Goal: Check status: Check status

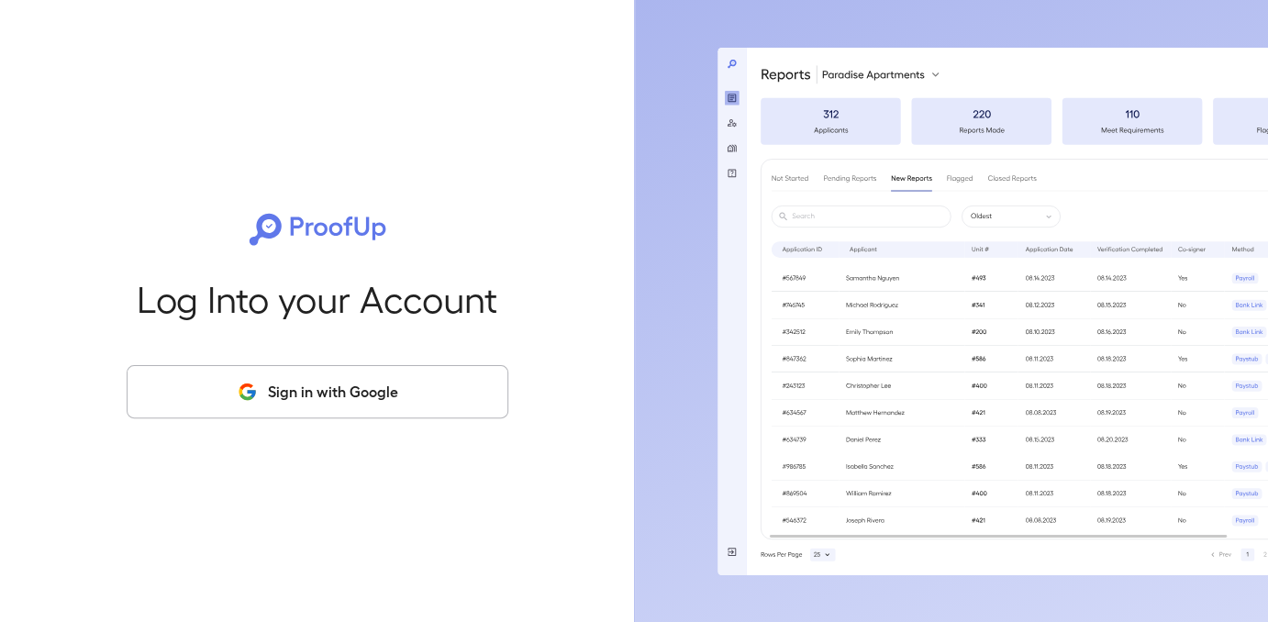
click at [307, 398] on button "Sign in with Google" at bounding box center [318, 391] width 382 height 53
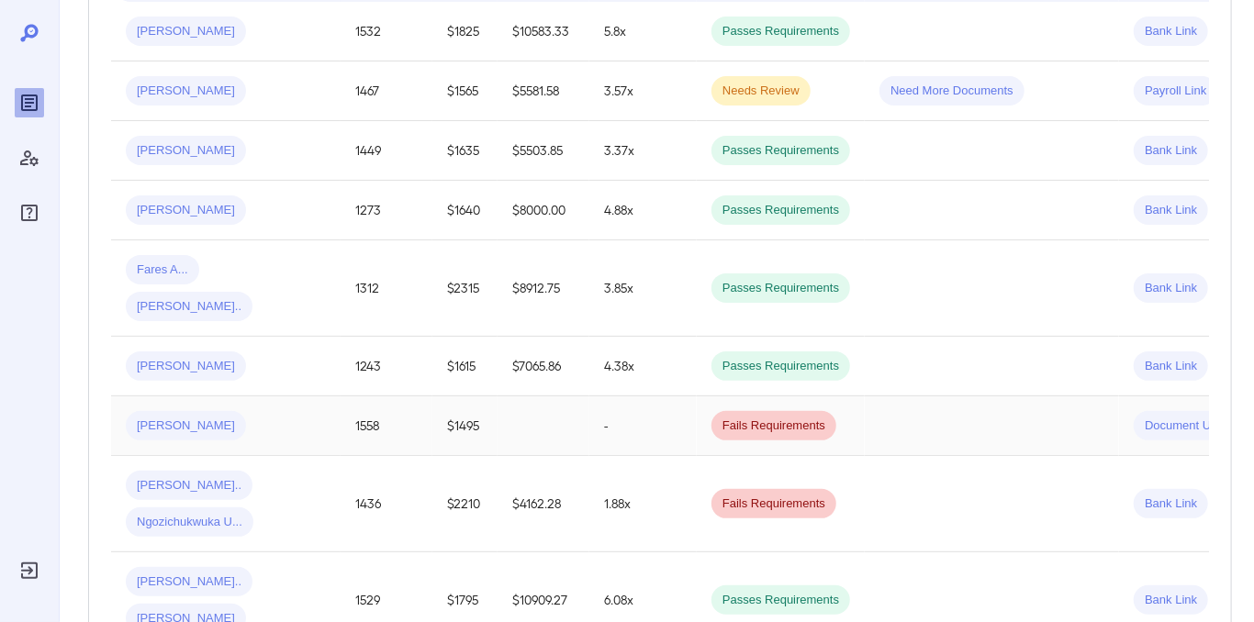
scroll to position [459, 0]
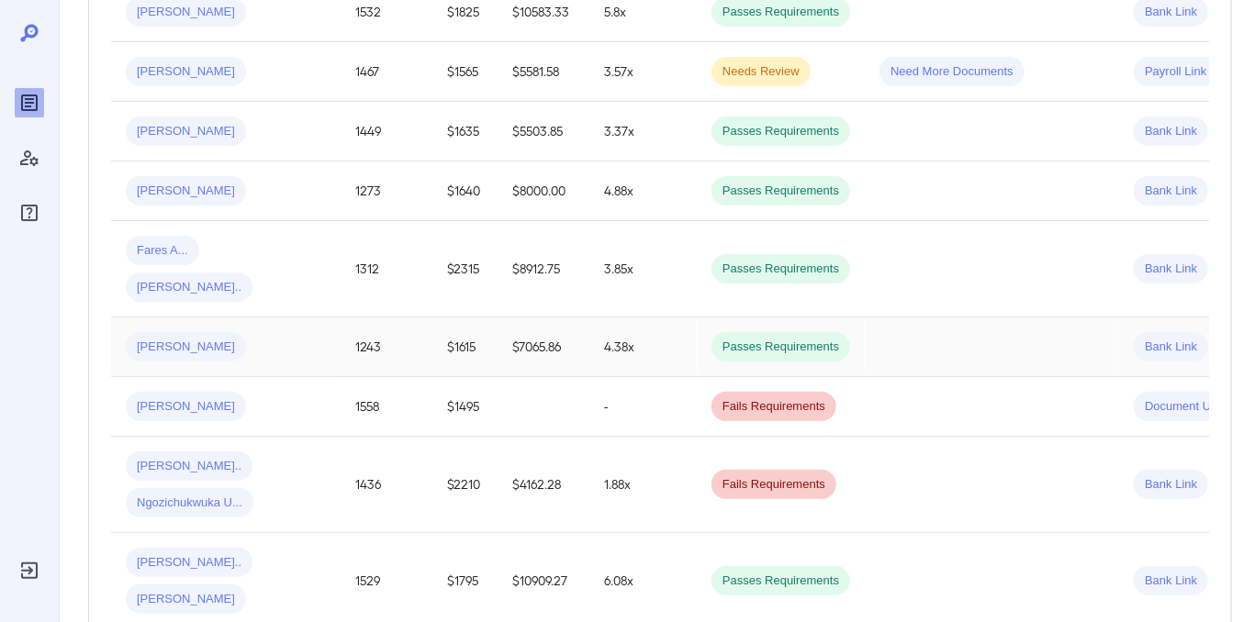
click at [235, 332] on div "[PERSON_NAME]" at bounding box center [226, 346] width 200 height 29
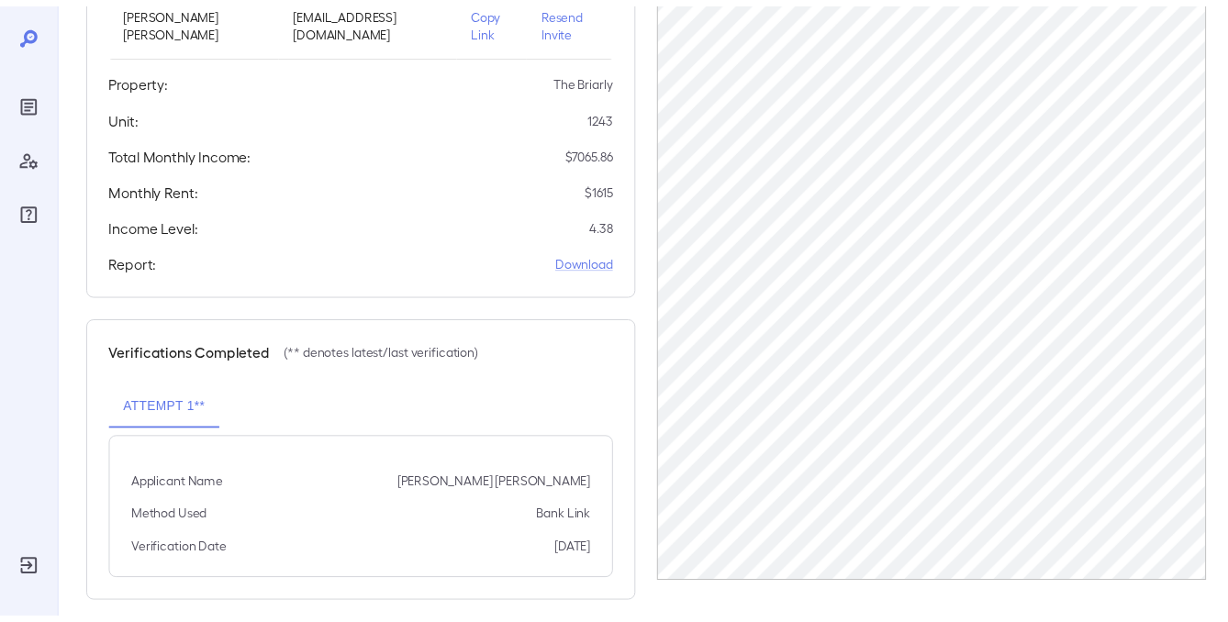
scroll to position [22, 0]
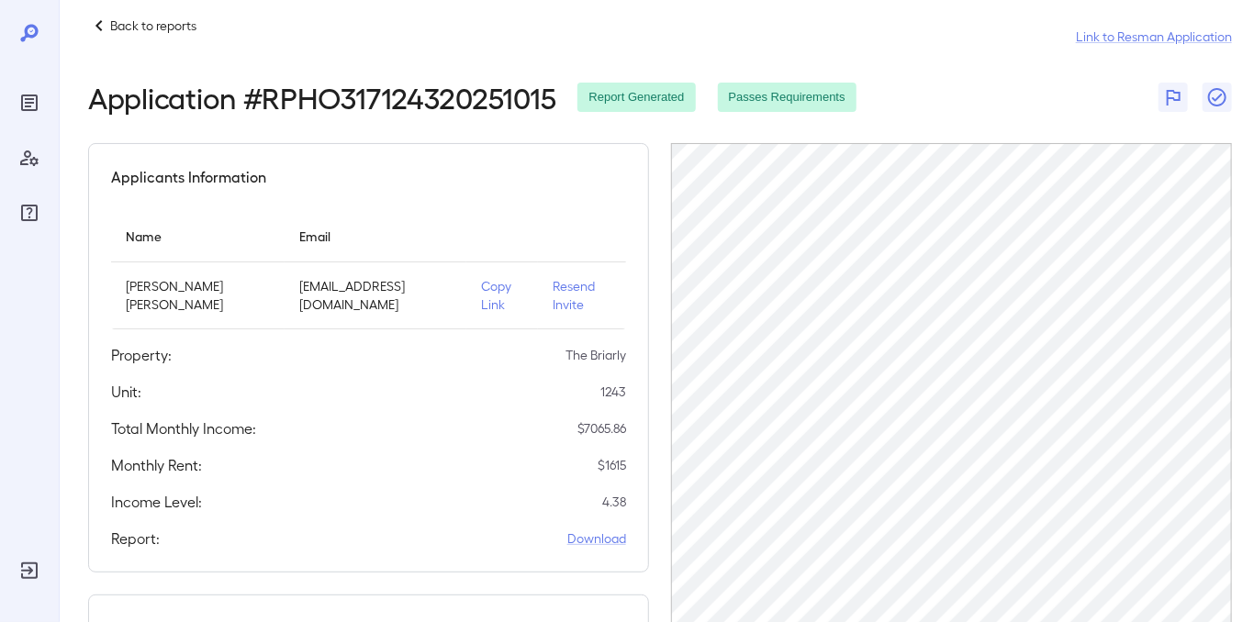
click at [179, 37] on div "Back to reports Link to Resman Application" at bounding box center [659, 37] width 1143 height 44
click at [185, 25] on p "Back to reports" at bounding box center [153, 26] width 86 height 18
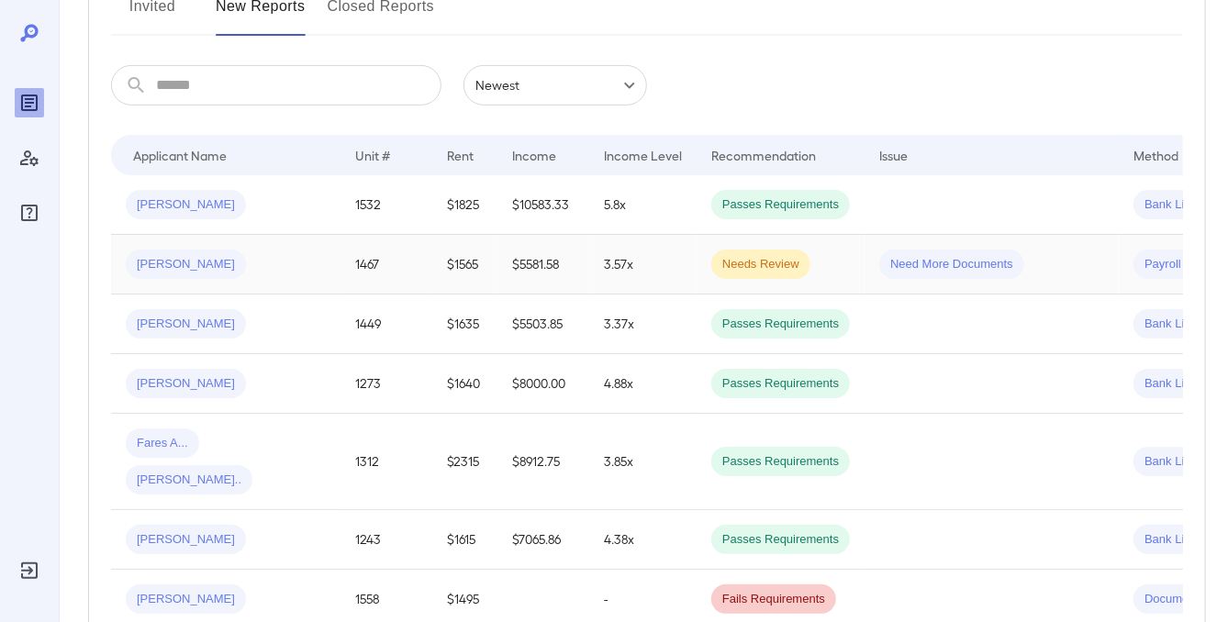
scroll to position [297, 0]
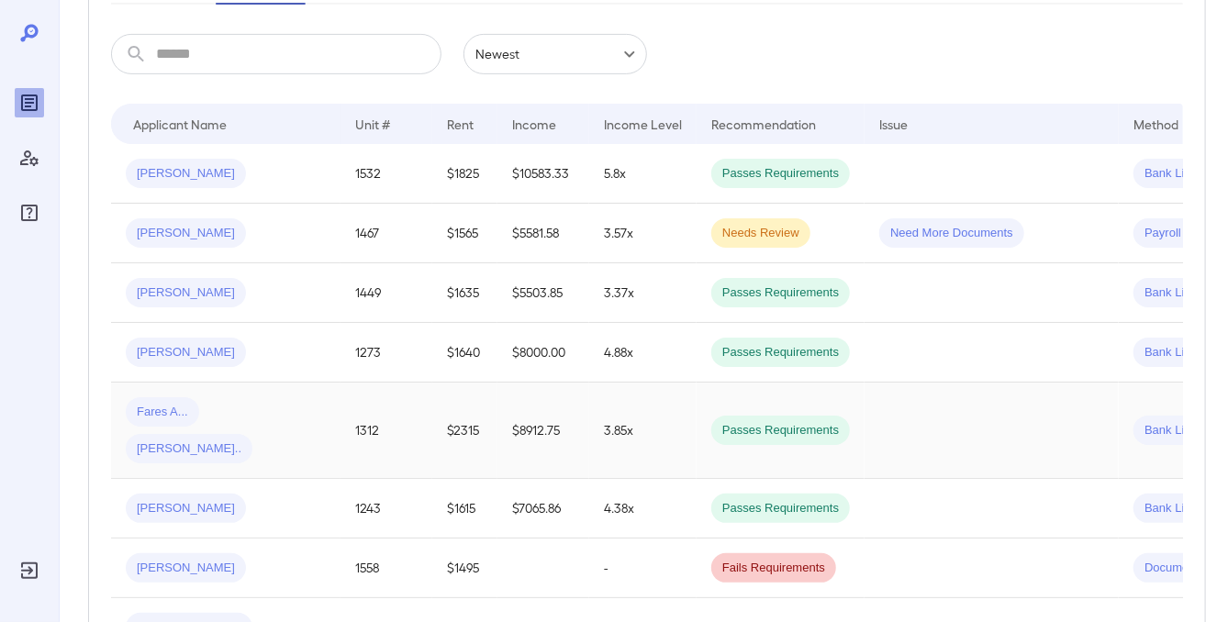
click at [382, 422] on td "1312" at bounding box center [386, 431] width 92 height 96
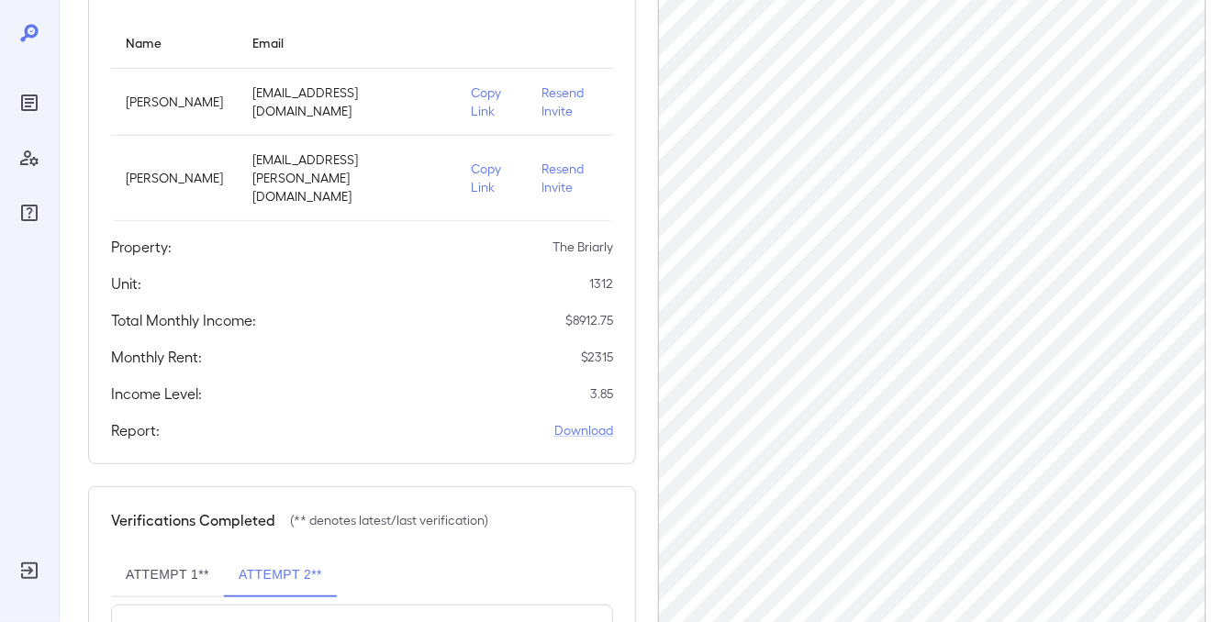
scroll to position [345, 0]
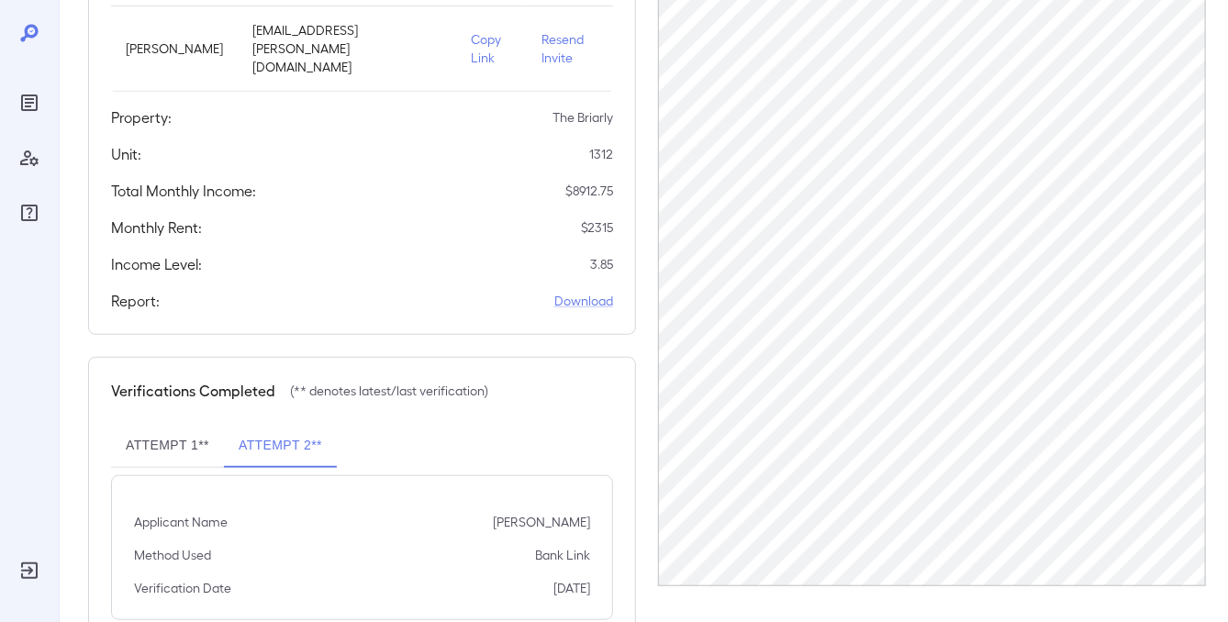
click at [147, 424] on button "Attempt 1**" at bounding box center [167, 446] width 113 height 44
click at [301, 424] on button "Attempt 2**" at bounding box center [280, 446] width 113 height 44
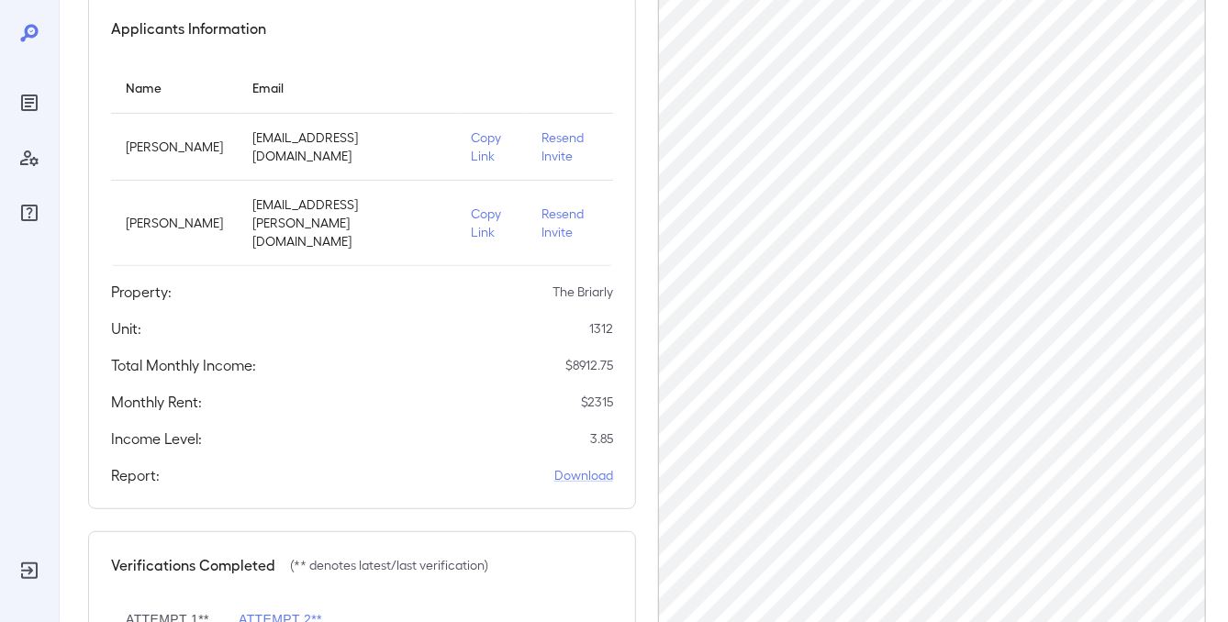
scroll to position [162, 0]
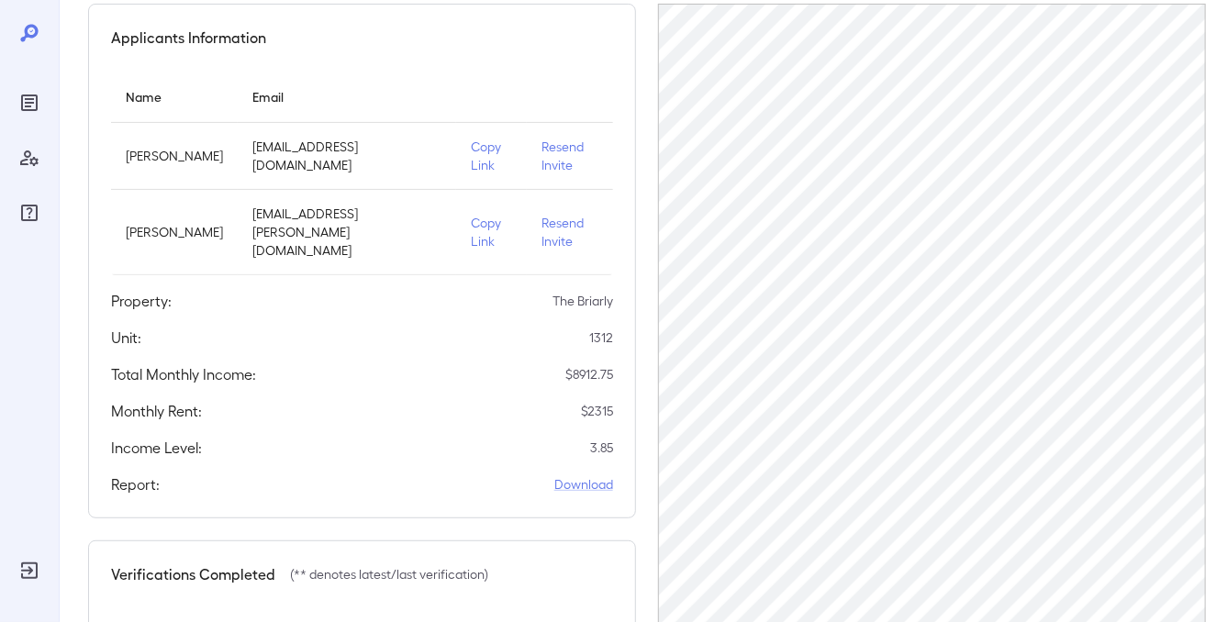
click at [33, 102] on icon "Reports" at bounding box center [29, 102] width 9 height 9
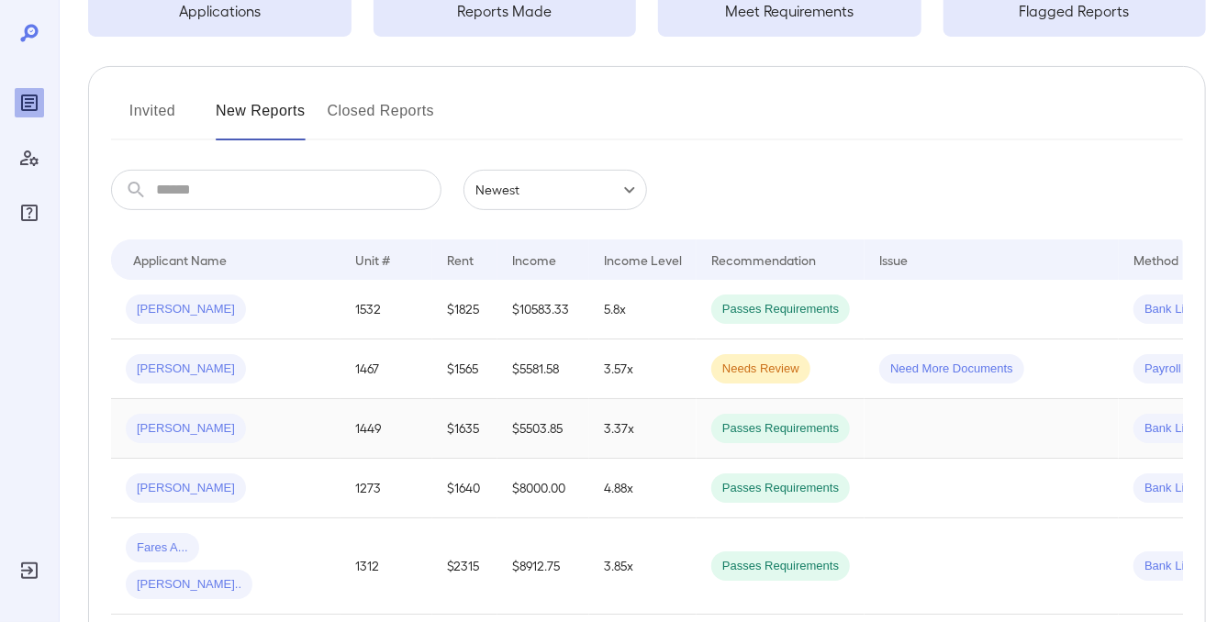
scroll to position [253, 0]
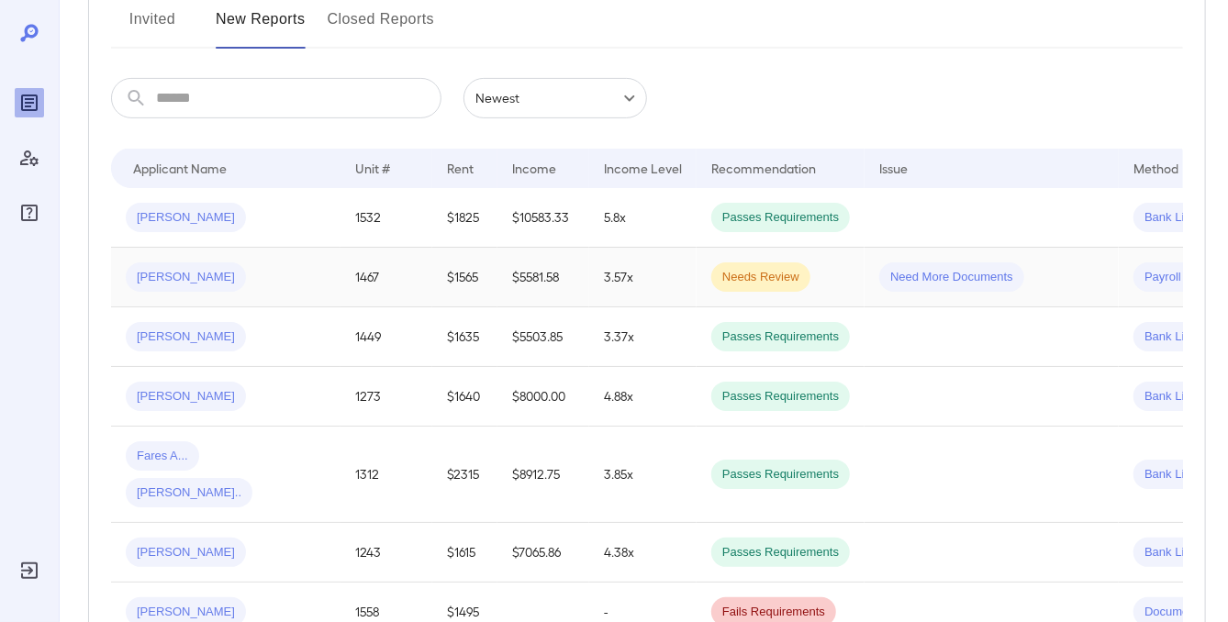
click at [246, 284] on div "[PERSON_NAME]" at bounding box center [226, 276] width 200 height 29
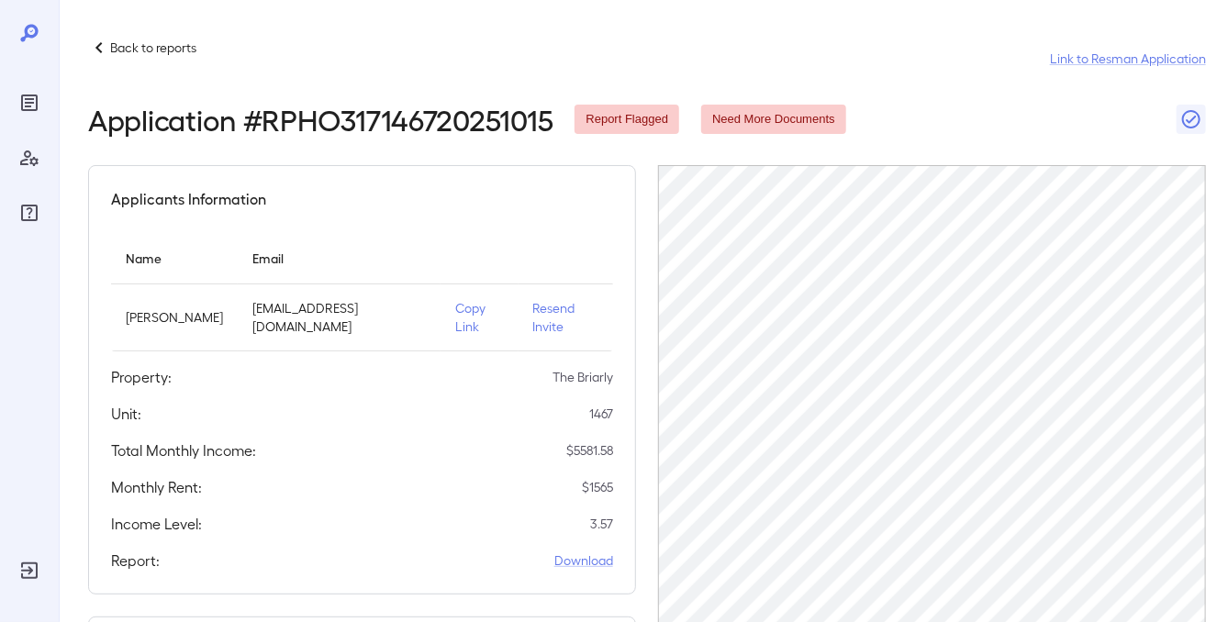
click at [26, 111] on icon "Reports" at bounding box center [29, 103] width 22 height 22
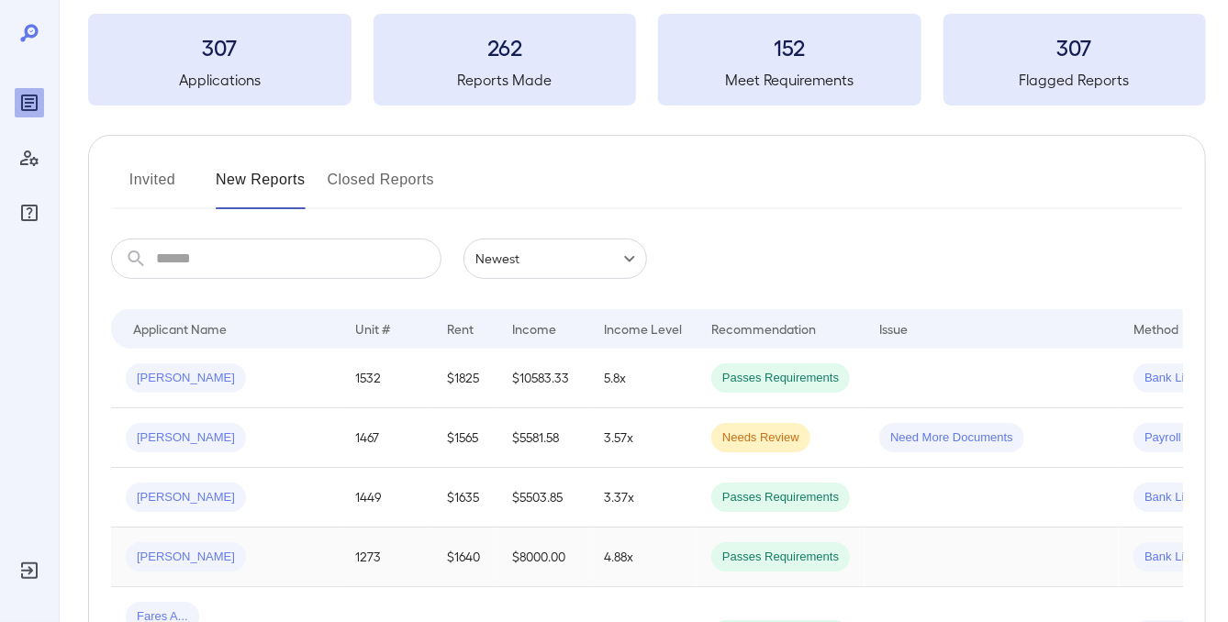
scroll to position [184, 0]
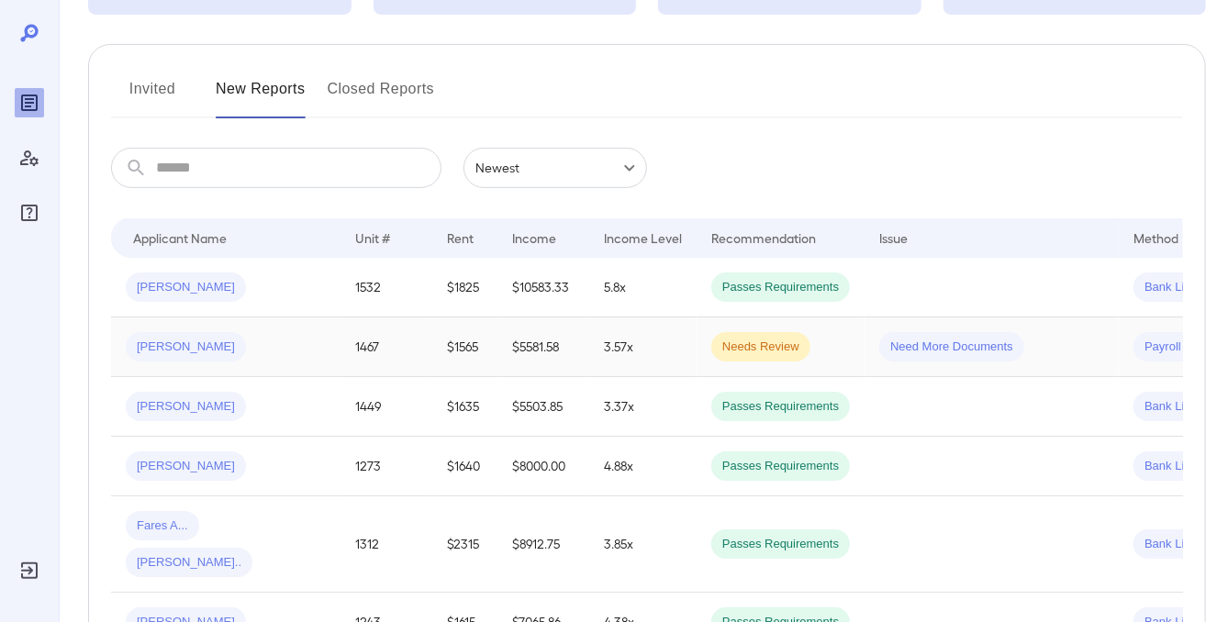
click at [211, 352] on div "[PERSON_NAME]" at bounding box center [226, 346] width 200 height 29
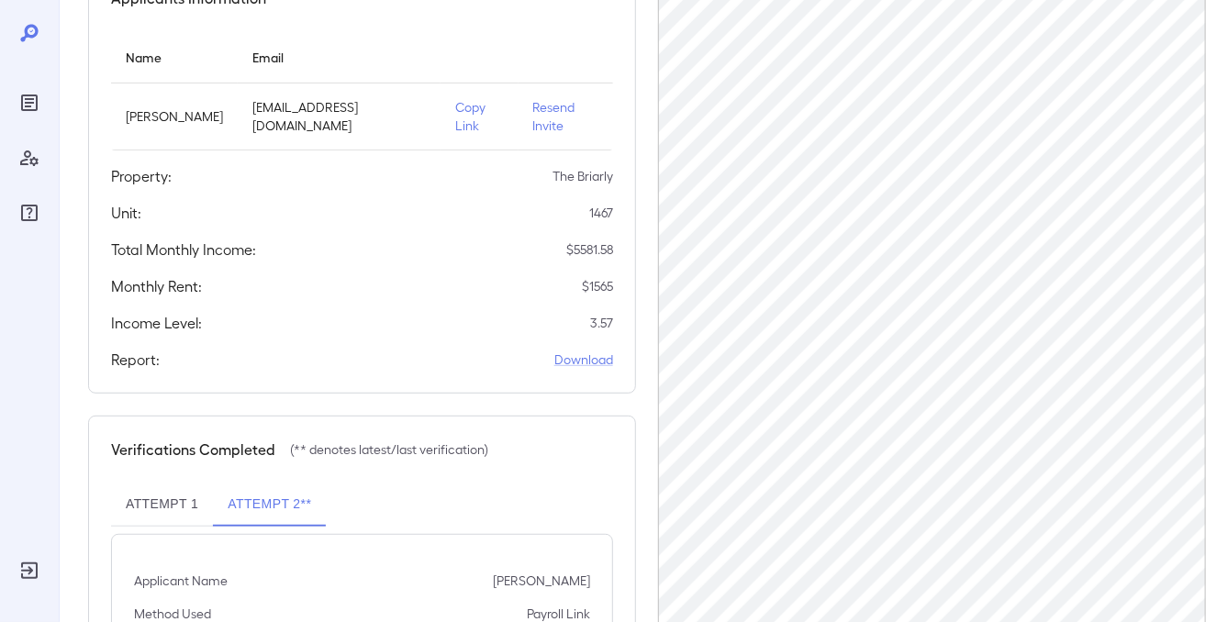
scroll to position [297, 0]
